Goal: Transaction & Acquisition: Download file/media

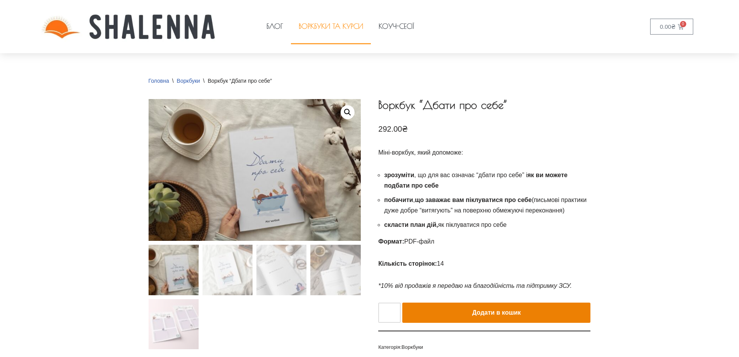
click at [332, 21] on link "Воркбуки та курси" at bounding box center [331, 27] width 80 height 36
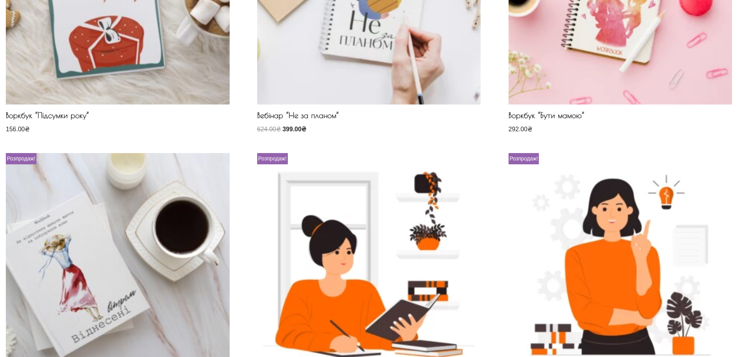
scroll to position [660, 0]
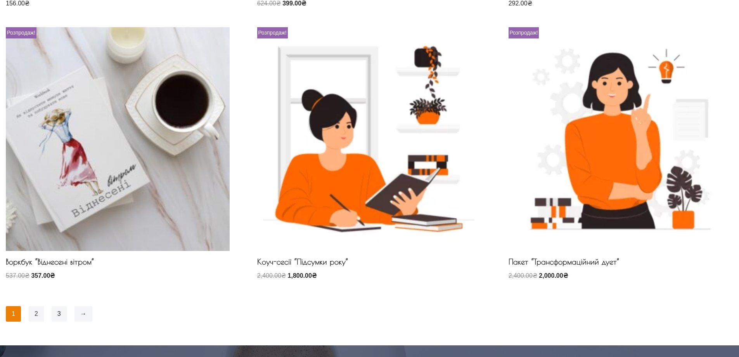
click at [37, 312] on link "2" at bounding box center [36, 314] width 15 height 16
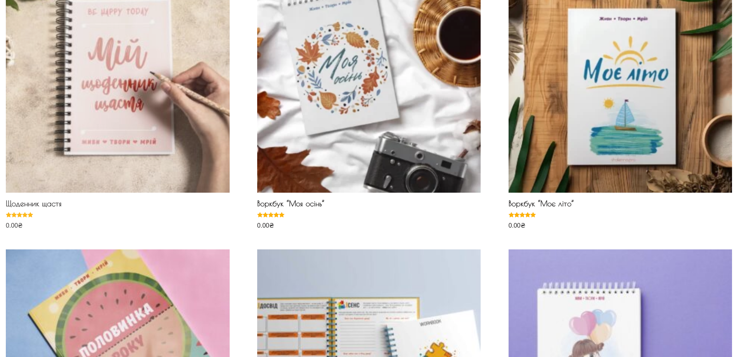
scroll to position [116, 0]
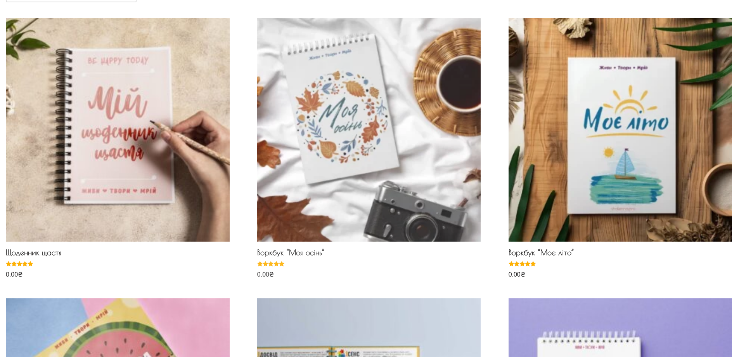
click at [318, 157] on img at bounding box center [369, 130] width 224 height 224
click at [302, 251] on h2 "Воркбук “Моя осінь”" at bounding box center [369, 254] width 224 height 13
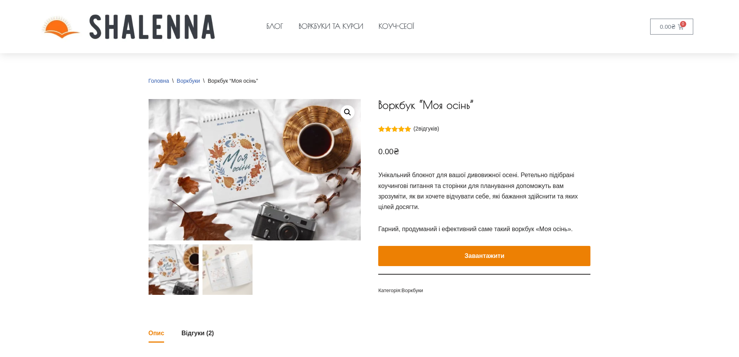
click at [490, 256] on button "Завантажити" at bounding box center [484, 256] width 212 height 20
